Goal: Task Accomplishment & Management: Use online tool/utility

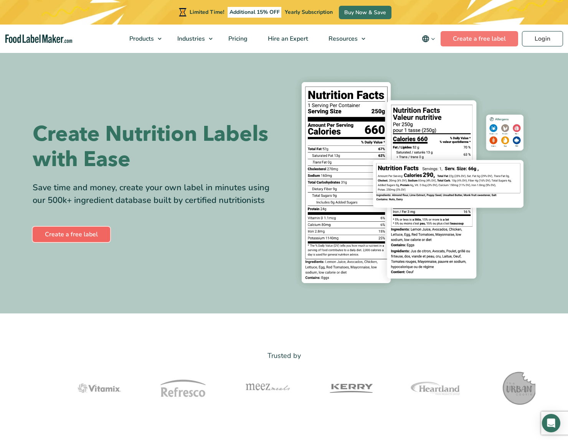
click at [78, 238] on link "Create a free label" at bounding box center [72, 234] width 78 height 15
